Goal: Navigation & Orientation: Find specific page/section

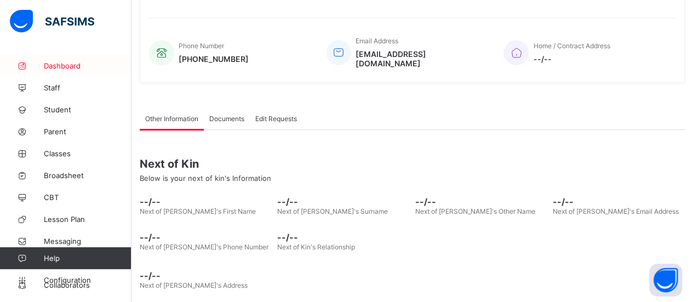
click at [57, 65] on span "Dashboard" at bounding box center [88, 65] width 88 height 9
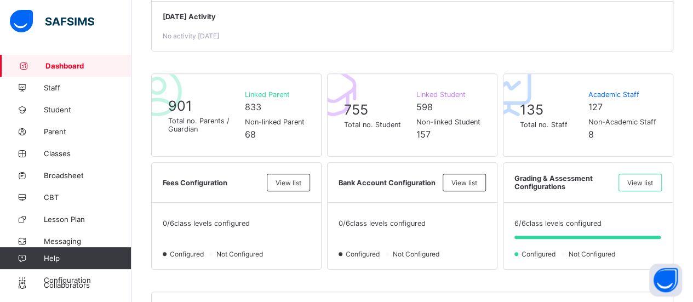
scroll to position [219, 0]
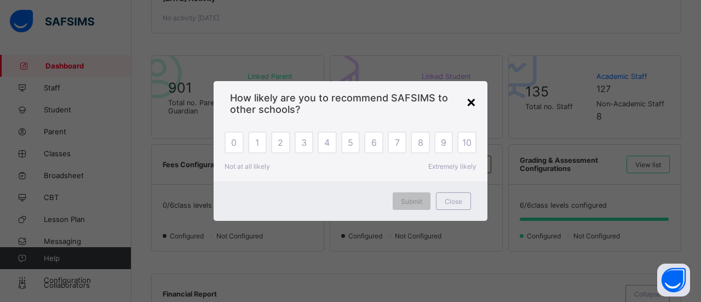
click at [472, 102] on div "×" at bounding box center [471, 101] width 10 height 19
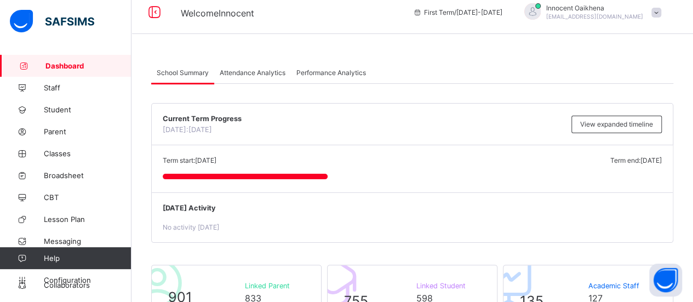
scroll to position [0, 0]
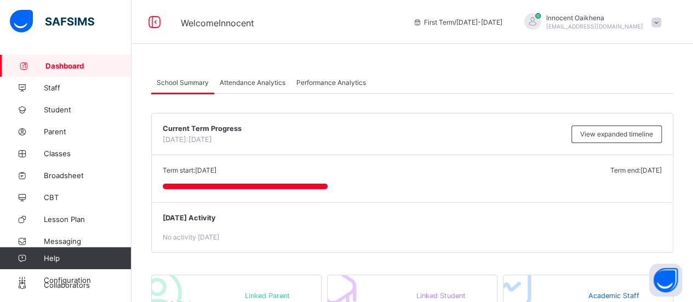
click at [247, 82] on span "Attendance Analytics" at bounding box center [253, 82] width 66 height 8
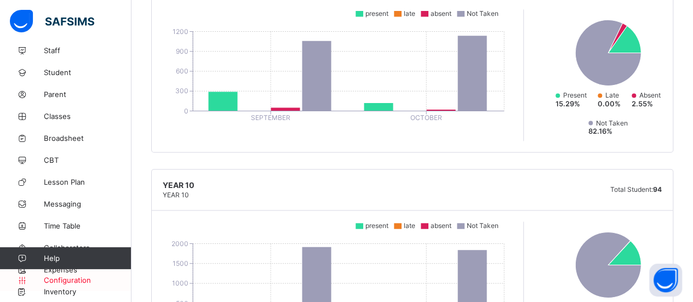
scroll to position [767, 0]
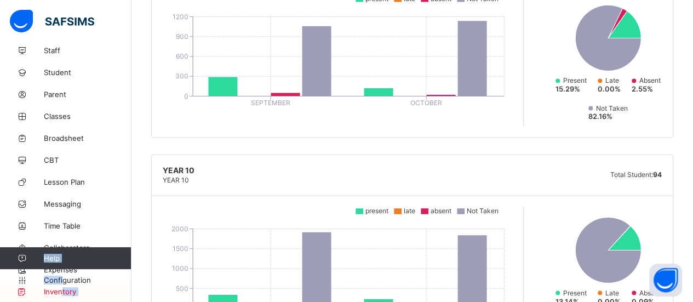
click at [62, 291] on div "Dashboard Staff Student Parent Classes Broadsheet CBT Lesson Plan Messaging Tim…" at bounding box center [65, 173] width 131 height 258
click at [70, 279] on span "Configuration" at bounding box center [87, 279] width 87 height 9
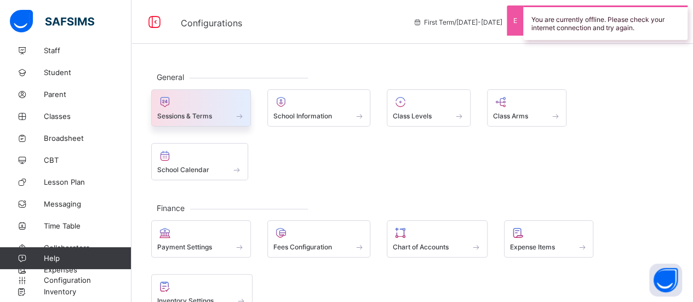
click at [189, 108] on span at bounding box center [201, 109] width 88 height 3
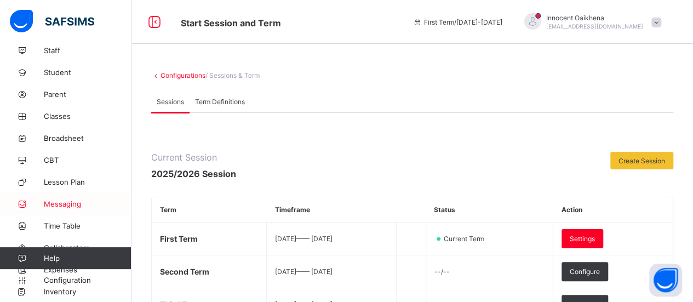
click at [58, 202] on span "Messaging" at bounding box center [88, 203] width 88 height 9
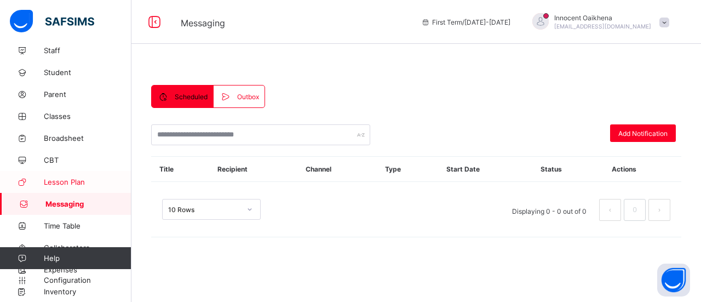
click at [57, 181] on span "Lesson Plan" at bounding box center [88, 181] width 88 height 9
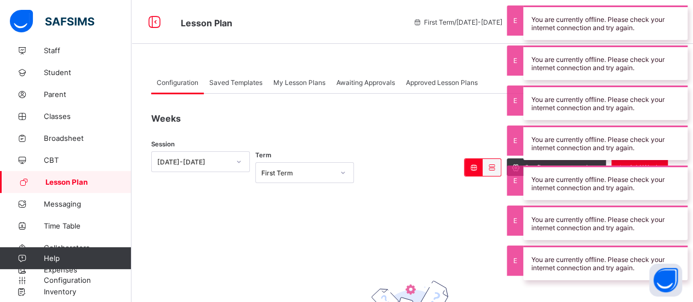
click at [344, 174] on icon at bounding box center [342, 172] width 7 height 11
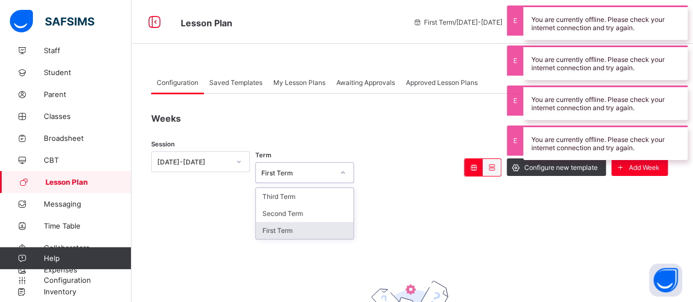
click at [289, 231] on div "First Term" at bounding box center [304, 230] width 97 height 17
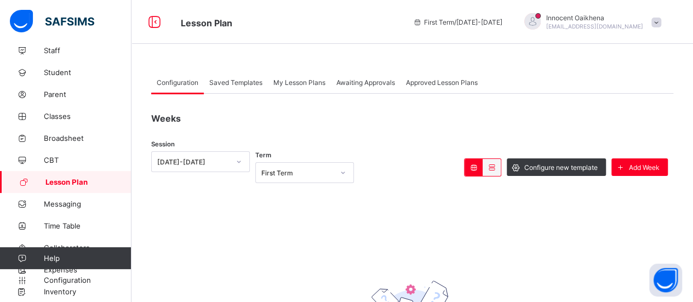
click at [233, 80] on span "Saved Templates" at bounding box center [235, 82] width 53 height 8
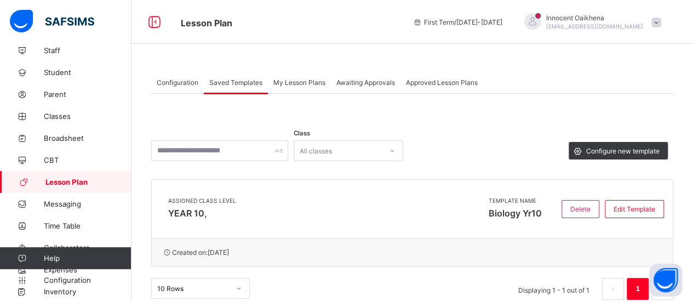
click at [308, 82] on span "My Lesson Plans" at bounding box center [299, 82] width 52 height 8
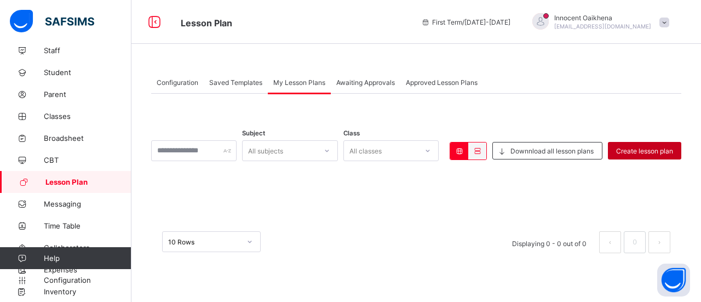
click at [627, 149] on span "Create lesson plan" at bounding box center [644, 151] width 57 height 8
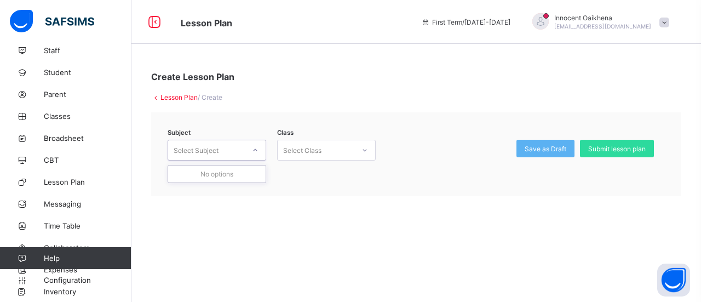
click at [259, 151] on div at bounding box center [255, 150] width 19 height 18
click at [56, 71] on span "Student" at bounding box center [88, 72] width 88 height 9
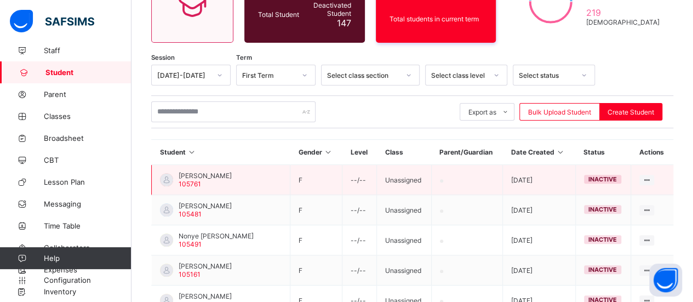
scroll to position [78, 0]
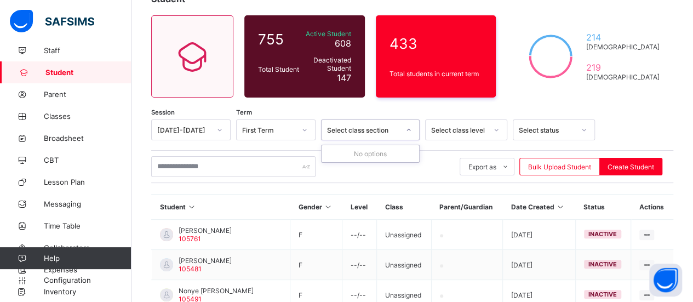
click at [405, 130] on icon at bounding box center [408, 129] width 7 height 11
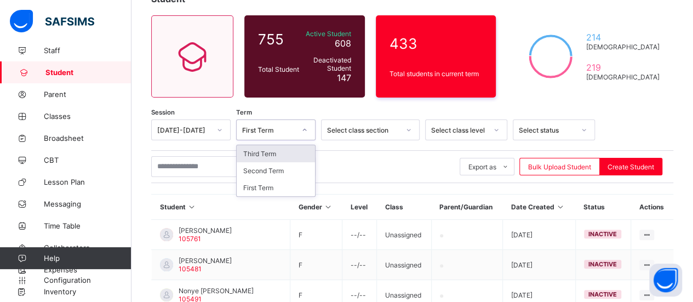
click at [307, 126] on icon at bounding box center [304, 129] width 7 height 11
click at [269, 187] on div "First Term" at bounding box center [276, 187] width 78 height 17
click at [404, 129] on div at bounding box center [408, 130] width 19 height 18
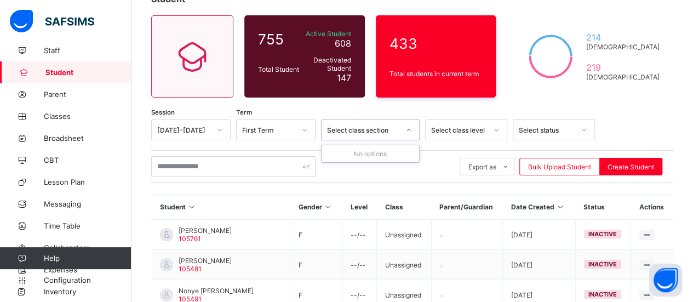
click at [404, 129] on div at bounding box center [408, 130] width 19 height 18
click at [404, 131] on div at bounding box center [408, 130] width 19 height 18
click at [502, 130] on div at bounding box center [496, 130] width 19 height 18
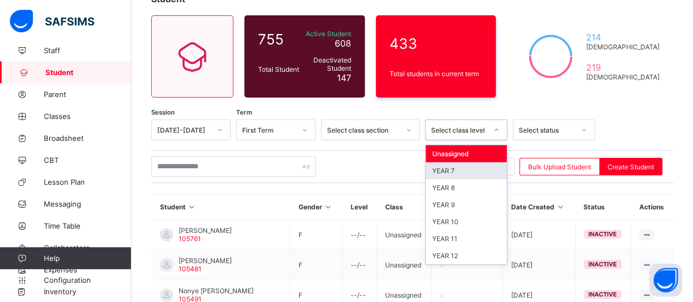
click at [456, 169] on div "YEAR 7" at bounding box center [465, 170] width 81 height 17
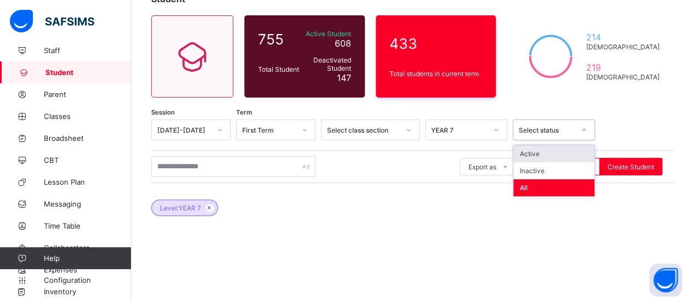
click at [584, 129] on icon at bounding box center [583, 129] width 7 height 11
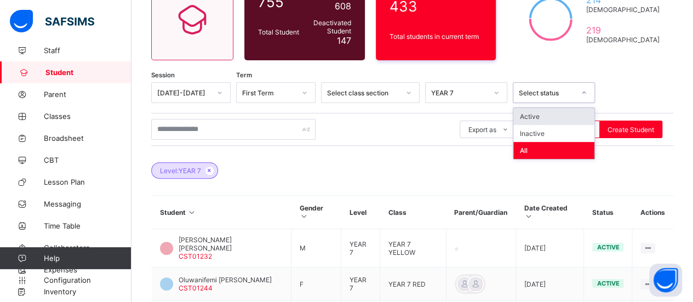
scroll to position [133, 0]
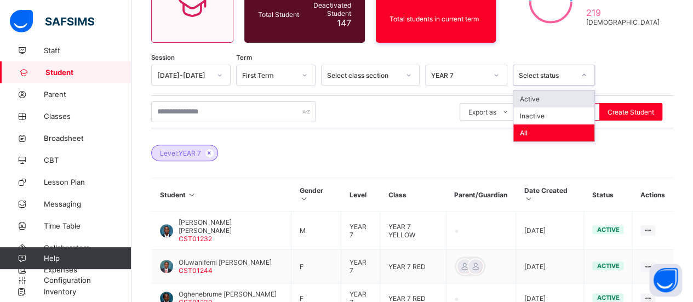
click at [355, 152] on div "Level: YEAR 7" at bounding box center [412, 147] width 522 height 38
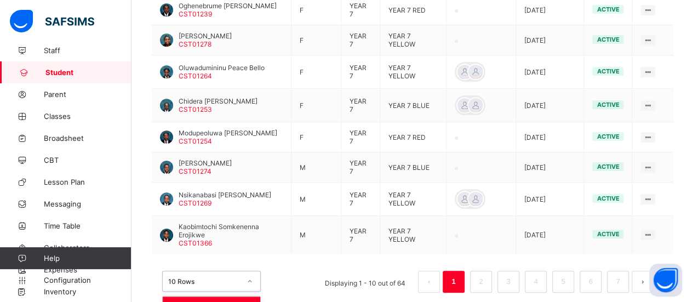
scroll to position [447, 0]
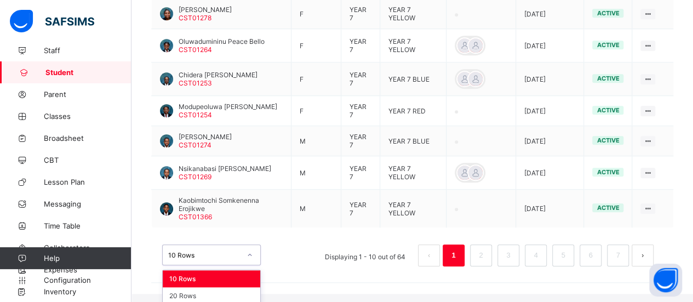
click at [251, 264] on div "option 10 Rows focused, 1 of 3. 3 results available. Use Up and Down to choose …" at bounding box center [211, 254] width 99 height 21
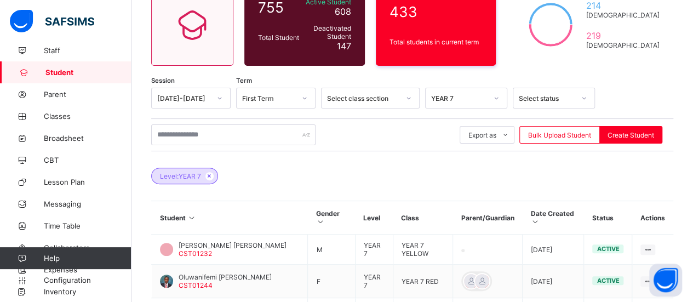
scroll to position [88, 0]
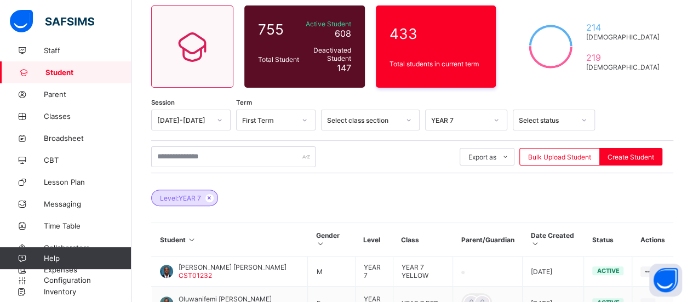
click at [584, 119] on icon at bounding box center [583, 119] width 7 height 11
click at [212, 197] on icon at bounding box center [209, 197] width 9 height 7
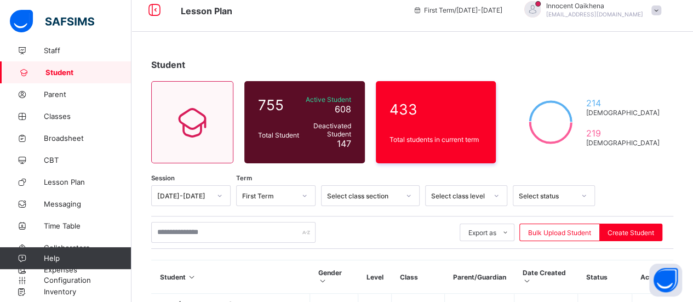
scroll to position [0, 0]
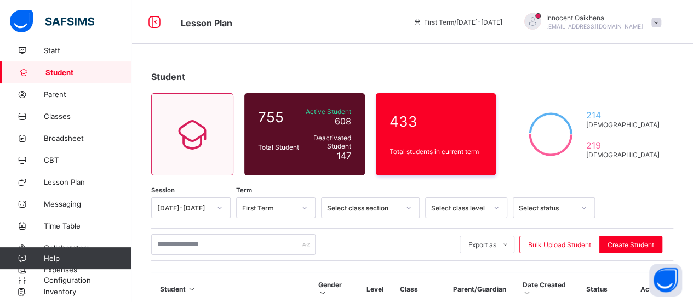
click at [330, 249] on div "Export as Pdf Report Excel Report Excel Report (LMS) Bulk Upload Student Create…" at bounding box center [412, 244] width 522 height 21
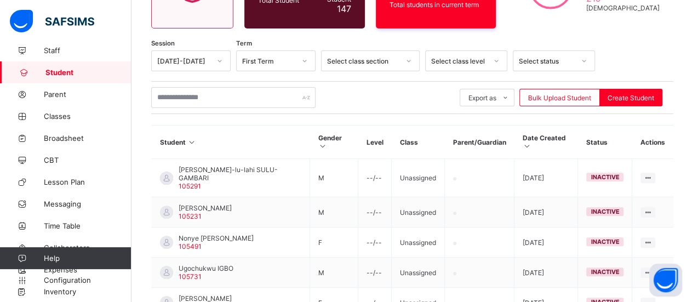
scroll to position [164, 0]
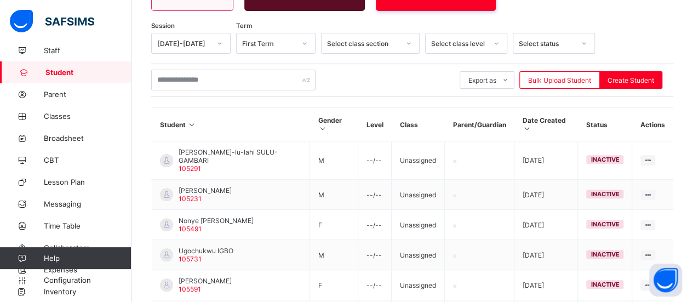
click at [498, 46] on icon at bounding box center [496, 43] width 7 height 11
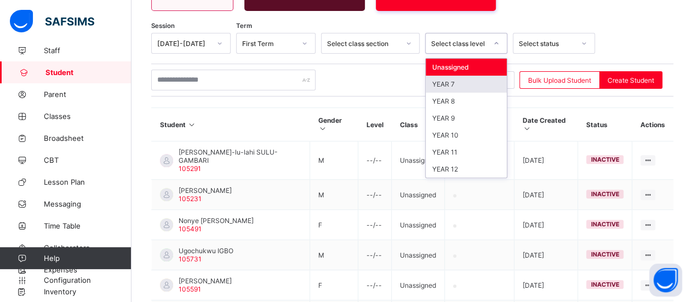
click at [371, 84] on div "Export as Pdf Report Excel Report Excel Report (LMS) Bulk Upload Student Create…" at bounding box center [412, 80] width 522 height 21
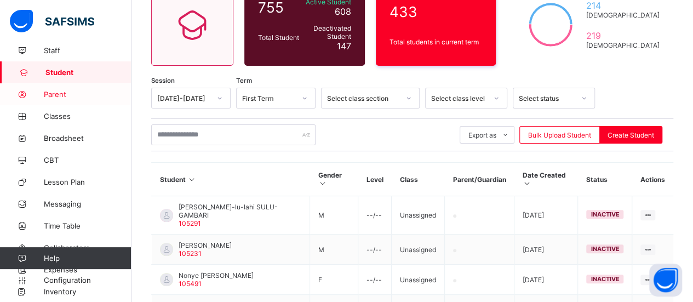
click at [63, 93] on span "Parent" at bounding box center [88, 94] width 88 height 9
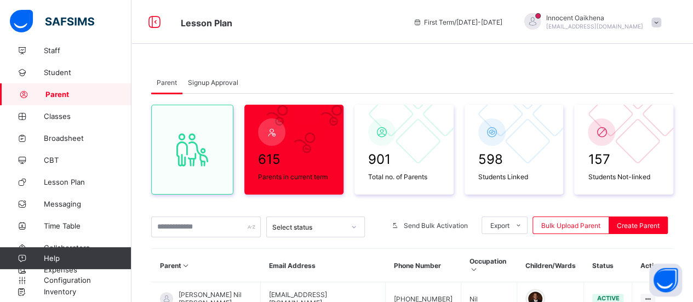
drag, startPoint x: 262, startPoint y: 204, endPoint x: 350, endPoint y: 240, distance: 94.6
drag, startPoint x: 264, startPoint y: 204, endPoint x: 382, endPoint y: 241, distance: 124.0
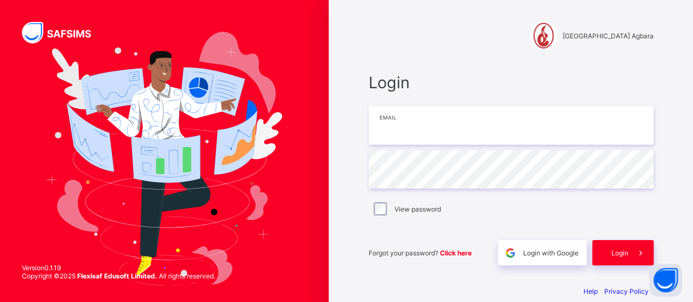
type input "**********"
